Goal: Task Accomplishment & Management: Manage account settings

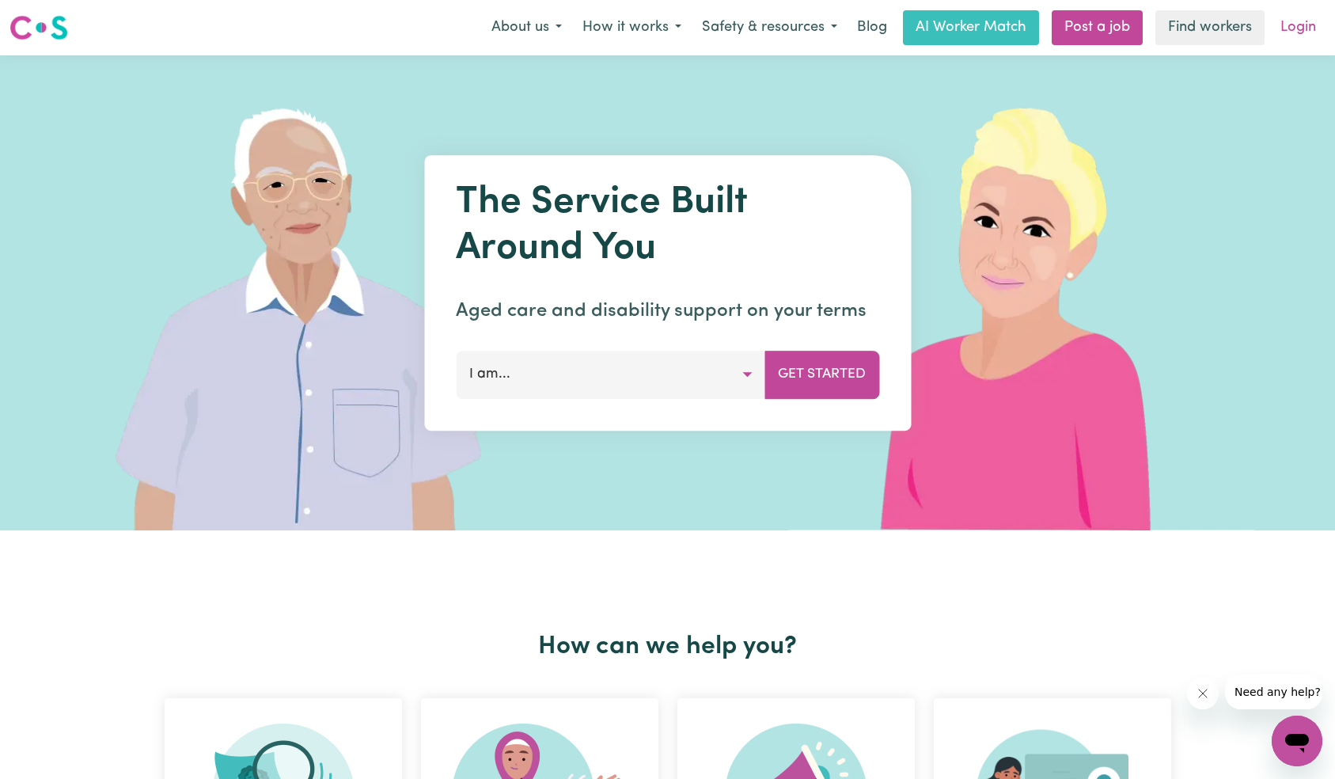
click at [1323, 35] on link "Login" at bounding box center [1298, 27] width 55 height 35
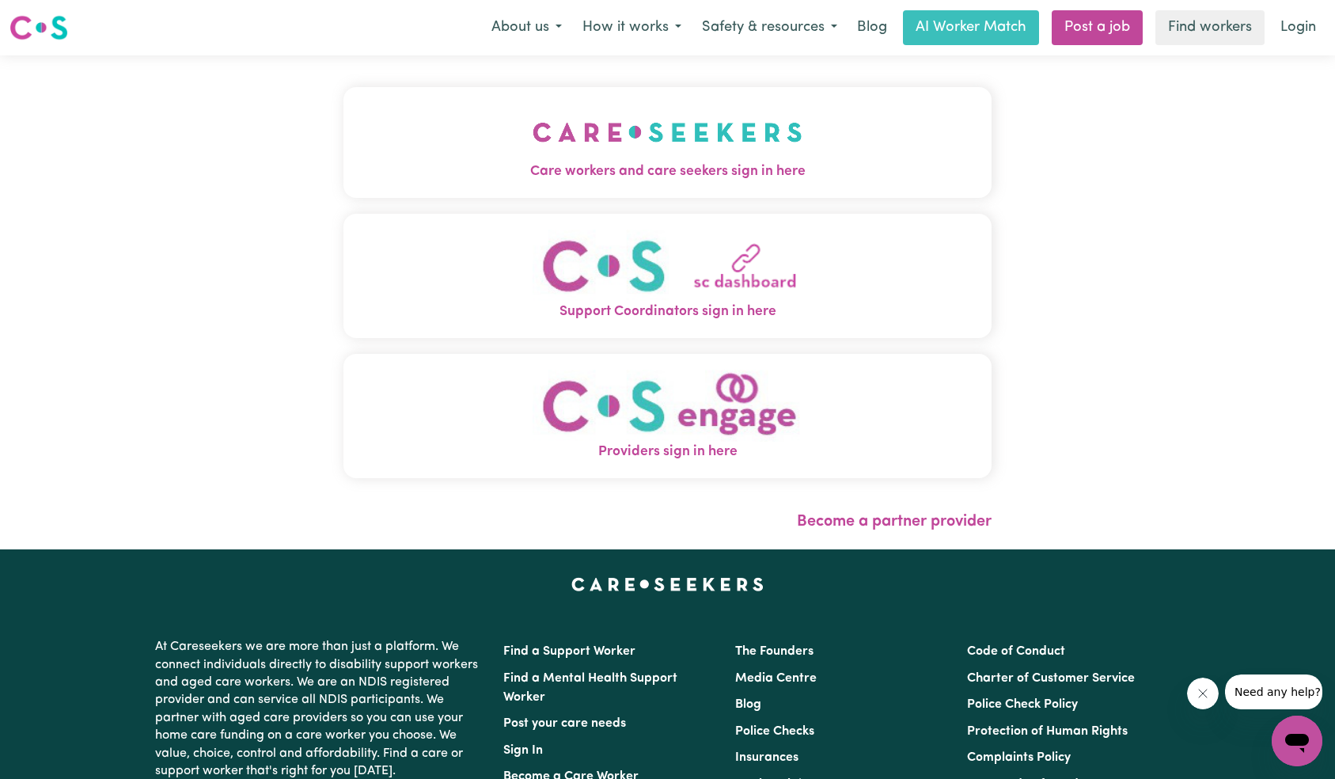
click at [344, 142] on button "Care workers and care seekers sign in here" at bounding box center [668, 142] width 649 height 111
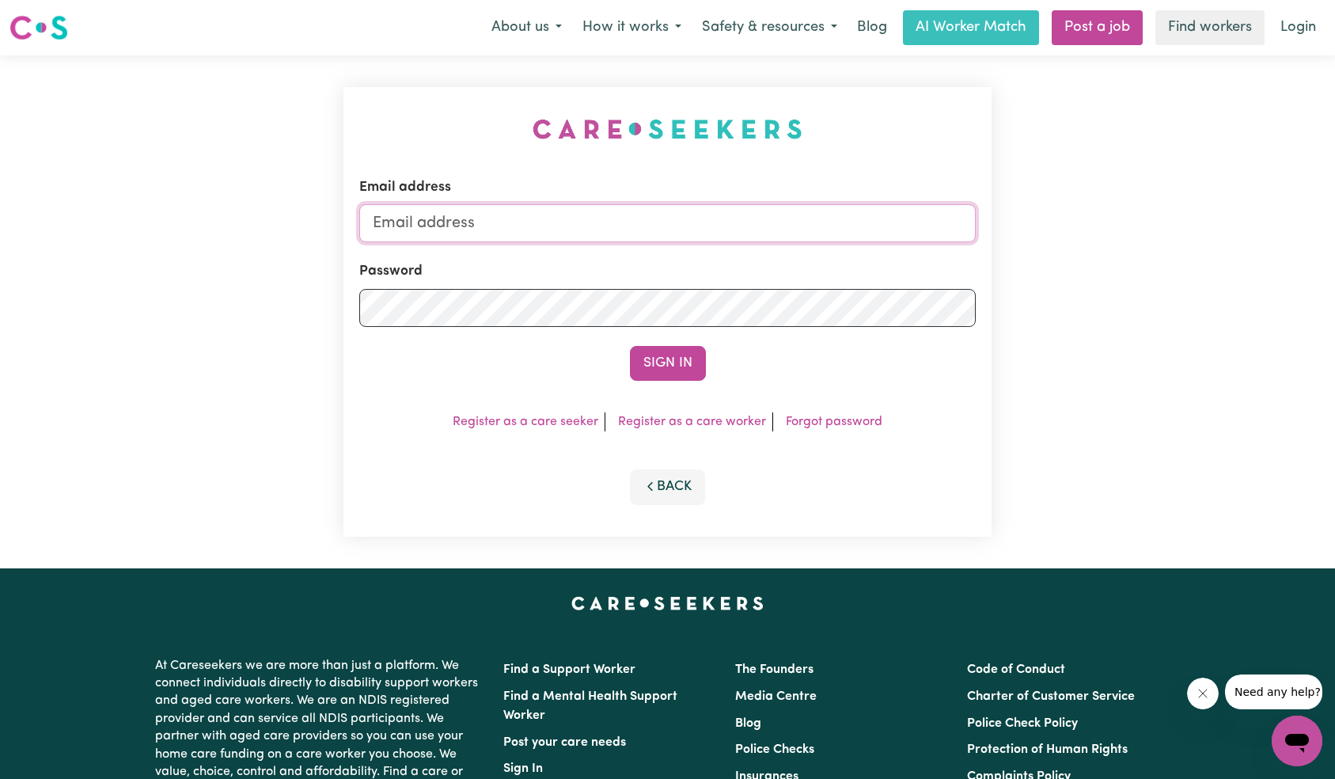
click at [822, 224] on input "Email address" at bounding box center [667, 223] width 617 height 38
type input "superuser~[EMAIL_ADDRESS][DOMAIN_NAME]"
click at [676, 374] on button "Sign In" at bounding box center [668, 363] width 76 height 35
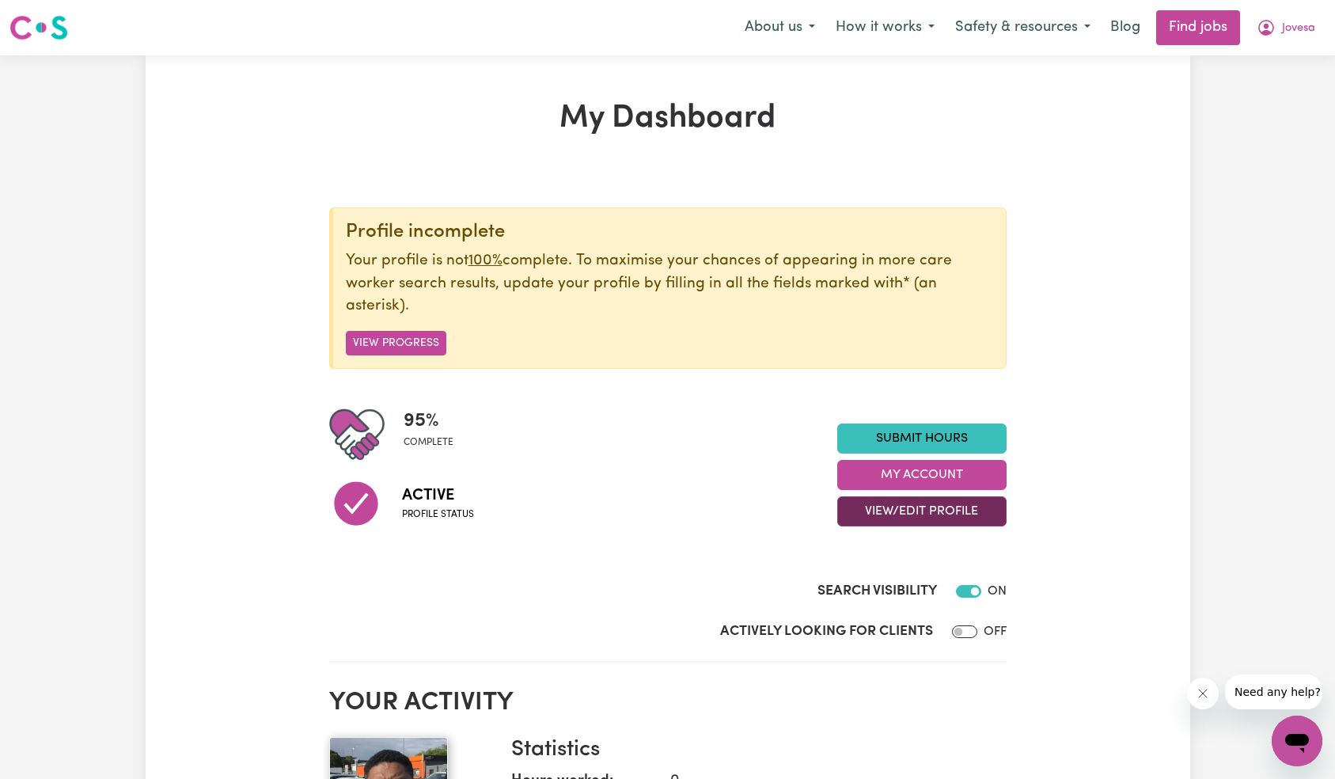
drag, startPoint x: 909, startPoint y: 514, endPoint x: 917, endPoint y: 519, distance: 9.7
click at [909, 514] on button "View/Edit Profile" at bounding box center [921, 511] width 169 height 30
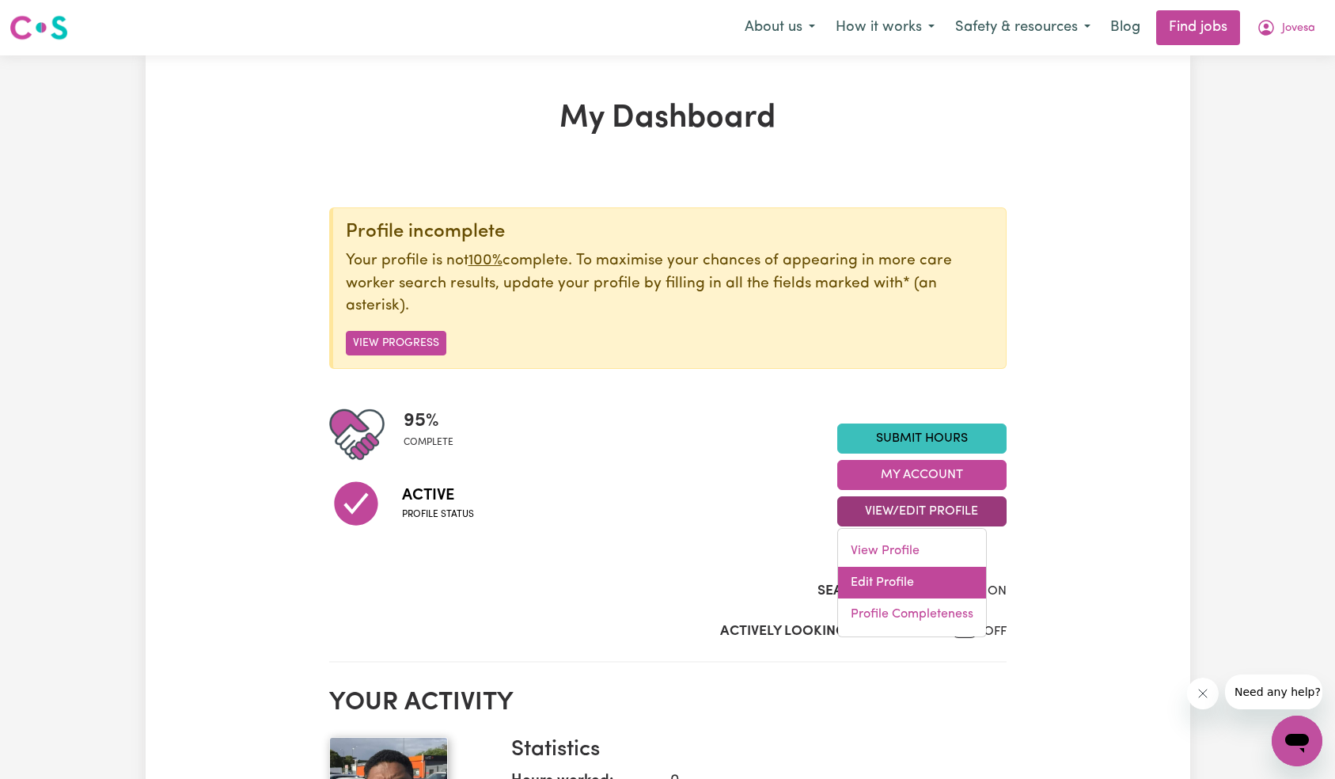
click at [927, 579] on link "Edit Profile" at bounding box center [912, 583] width 148 height 32
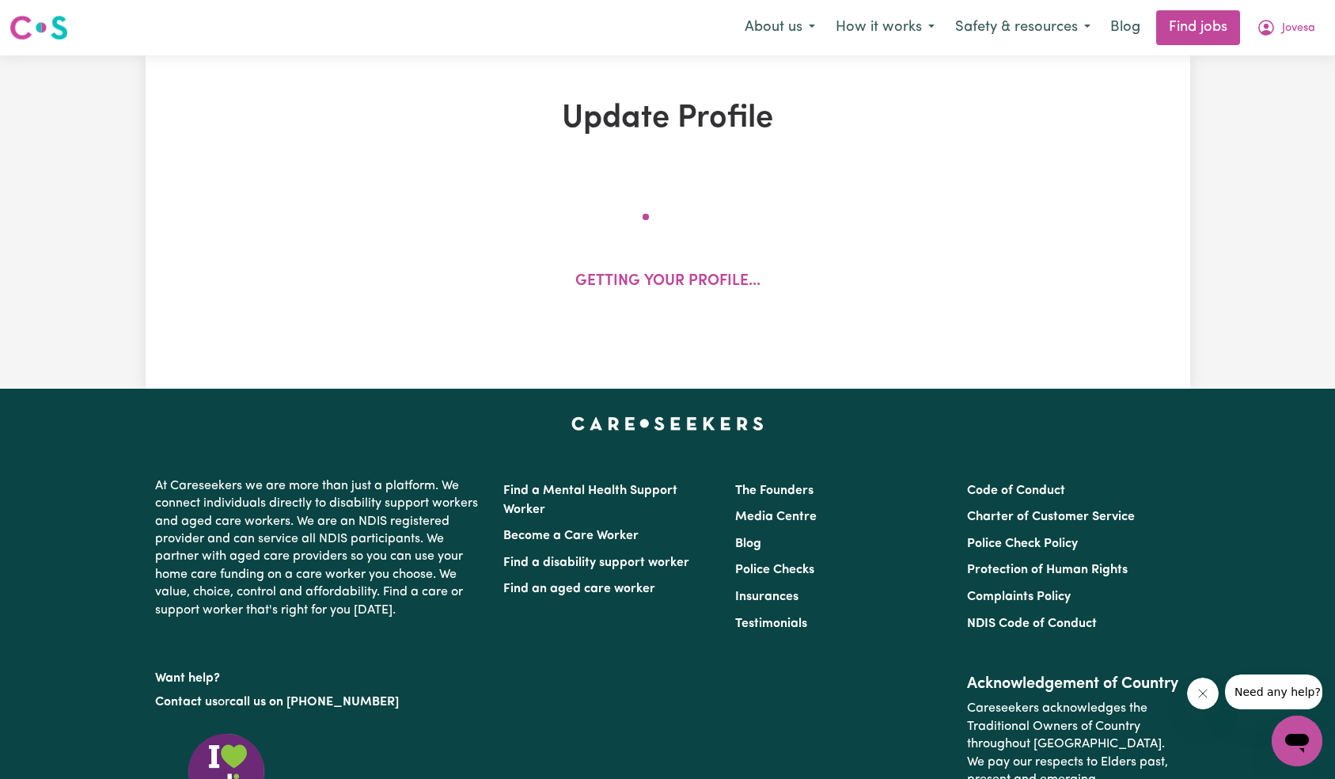
select select "[DEMOGRAPHIC_DATA]"
select select "Australian PR"
select select "Studying a healthcare related degree or qualification"
select select "37"
select select "44"
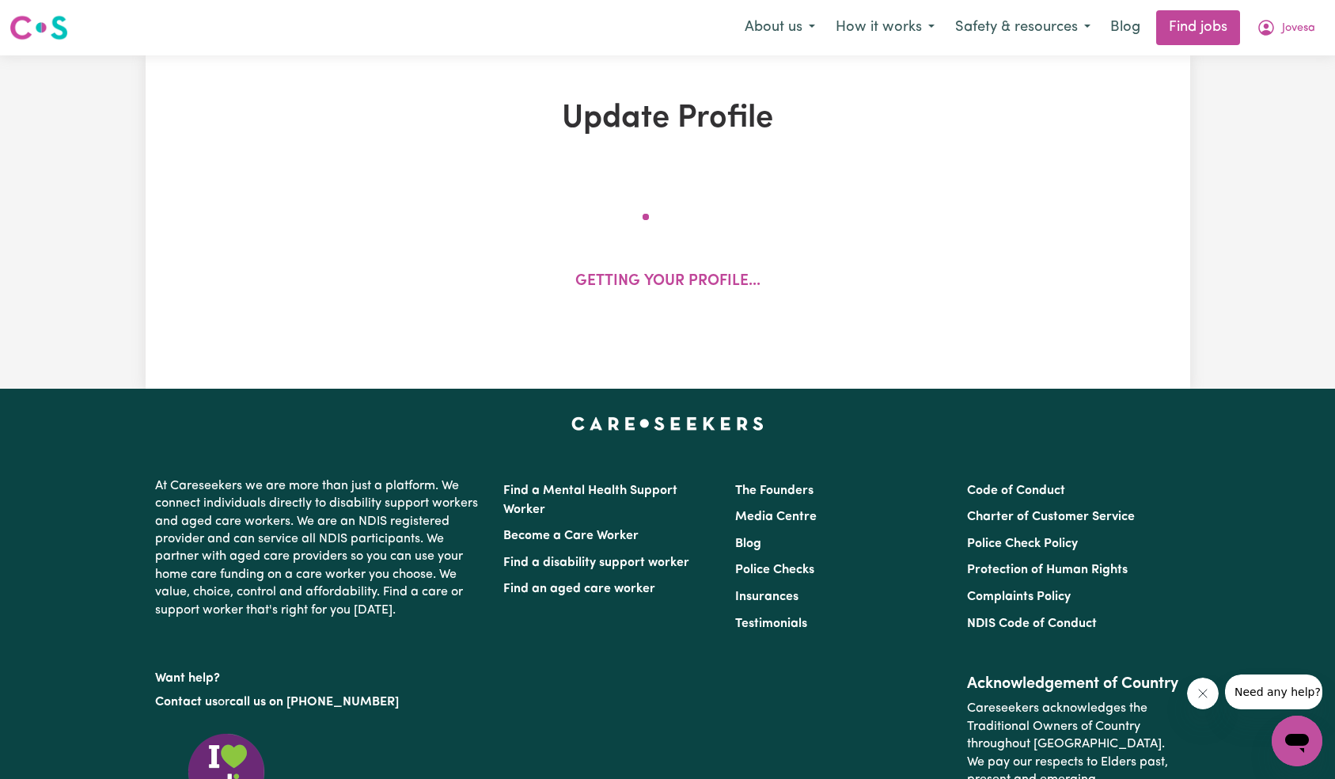
select select "57"
select select "69"
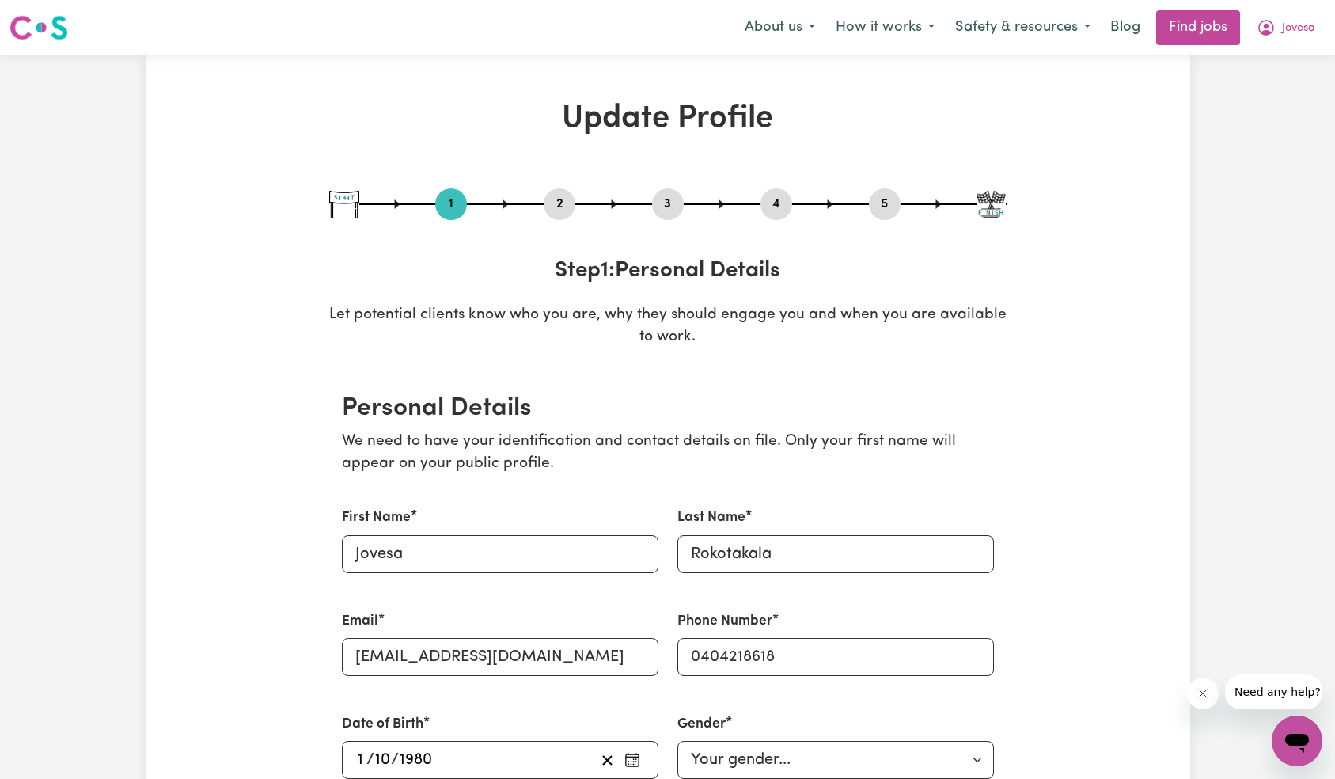
click at [885, 203] on button "5" at bounding box center [885, 204] width 32 height 21
select select "I am providing services by being employed by an organisation"
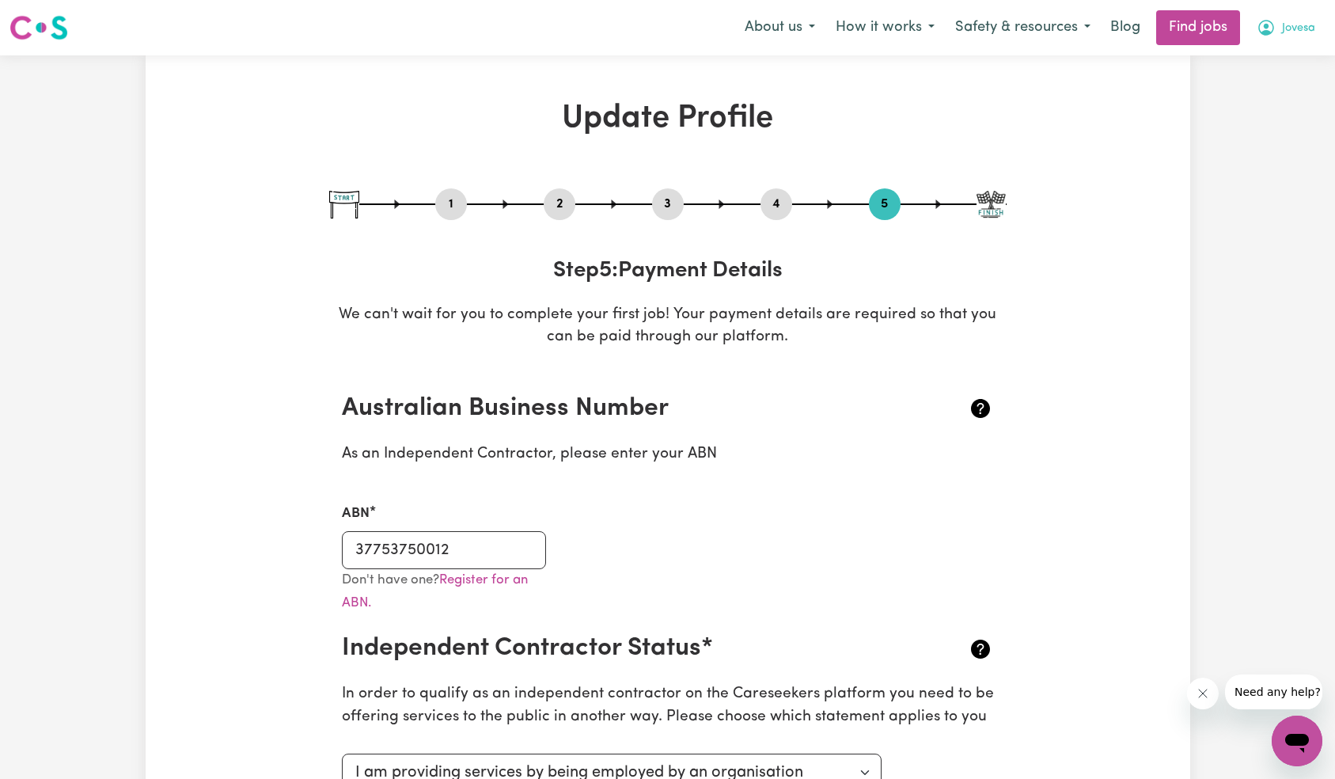
click at [1300, 38] on button "Jovesa" at bounding box center [1286, 27] width 79 height 33
click at [1285, 116] on link "Logout" at bounding box center [1262, 121] width 125 height 30
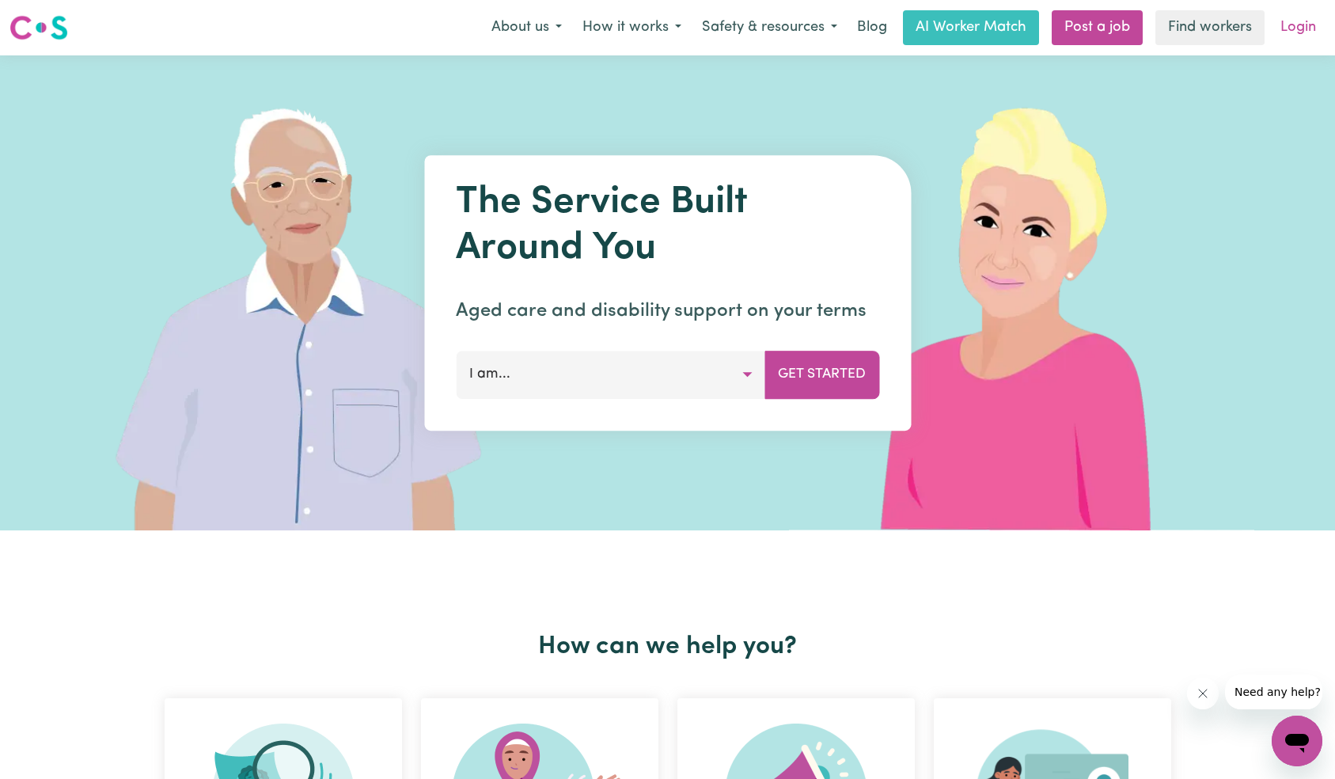
drag, startPoint x: 1285, startPoint y: 116, endPoint x: 1310, endPoint y: 28, distance: 91.4
click at [1310, 28] on link "Login" at bounding box center [1298, 27] width 55 height 35
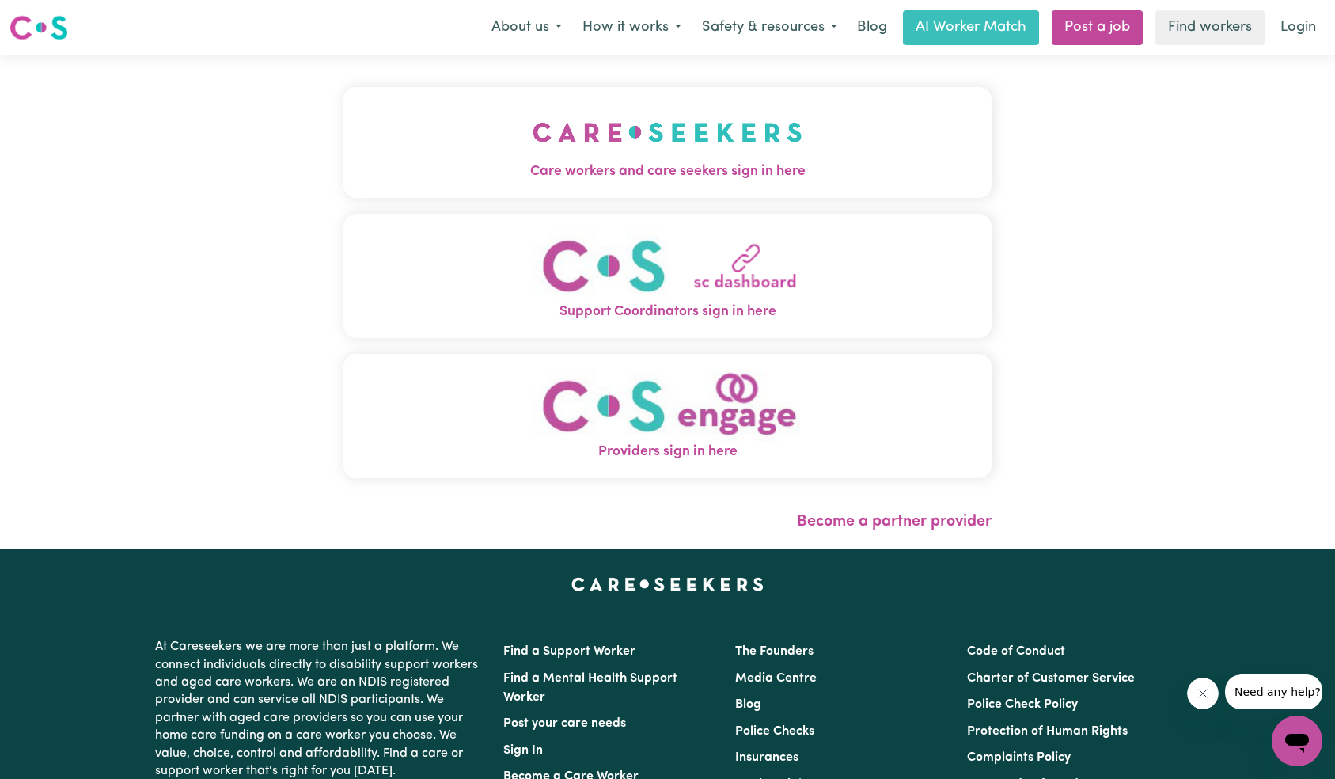
click at [533, 127] on img "Care workers and care seekers sign in here" at bounding box center [668, 132] width 270 height 59
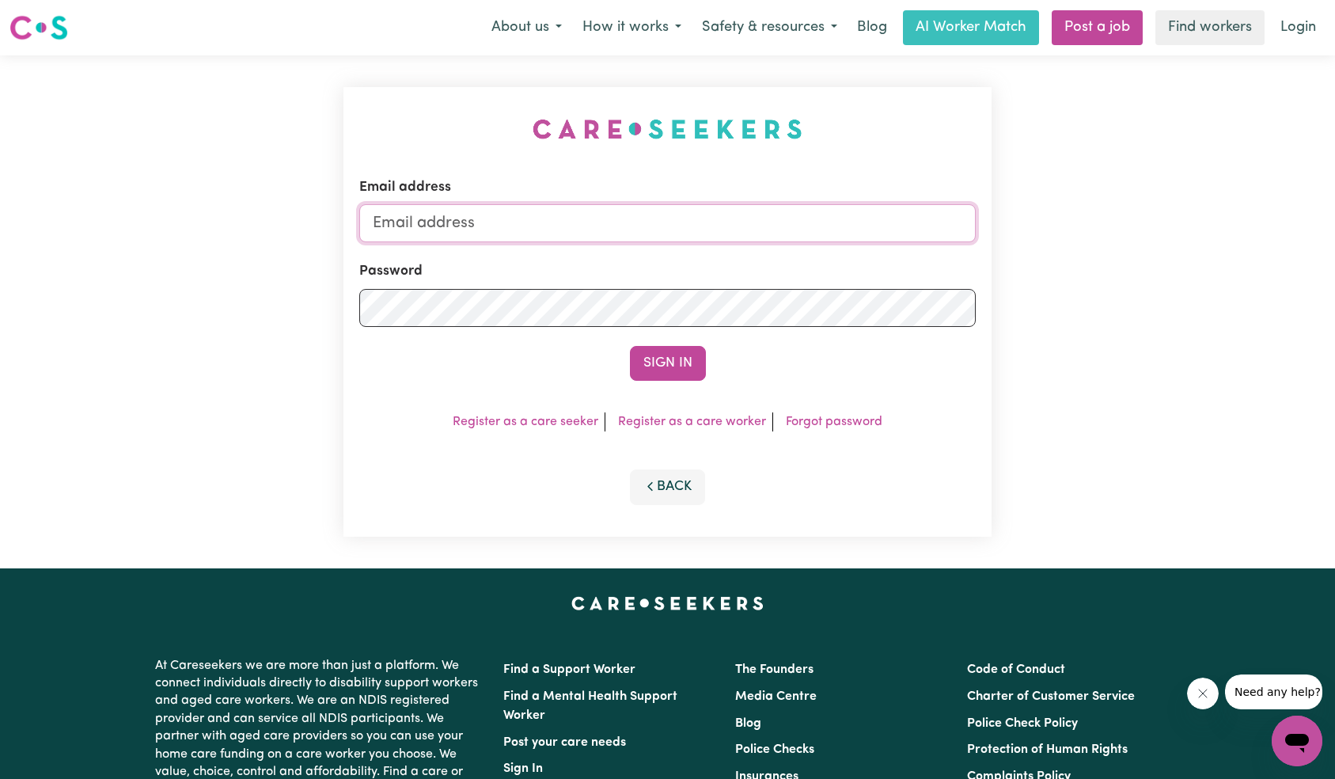
click at [678, 218] on input "Email address" at bounding box center [667, 223] width 617 height 38
type input "superuser~[EMAIL_ADDRESS][DOMAIN_NAME]"
click at [674, 365] on button "Sign In" at bounding box center [668, 363] width 76 height 35
